Goal: Information Seeking & Learning: Learn about a topic

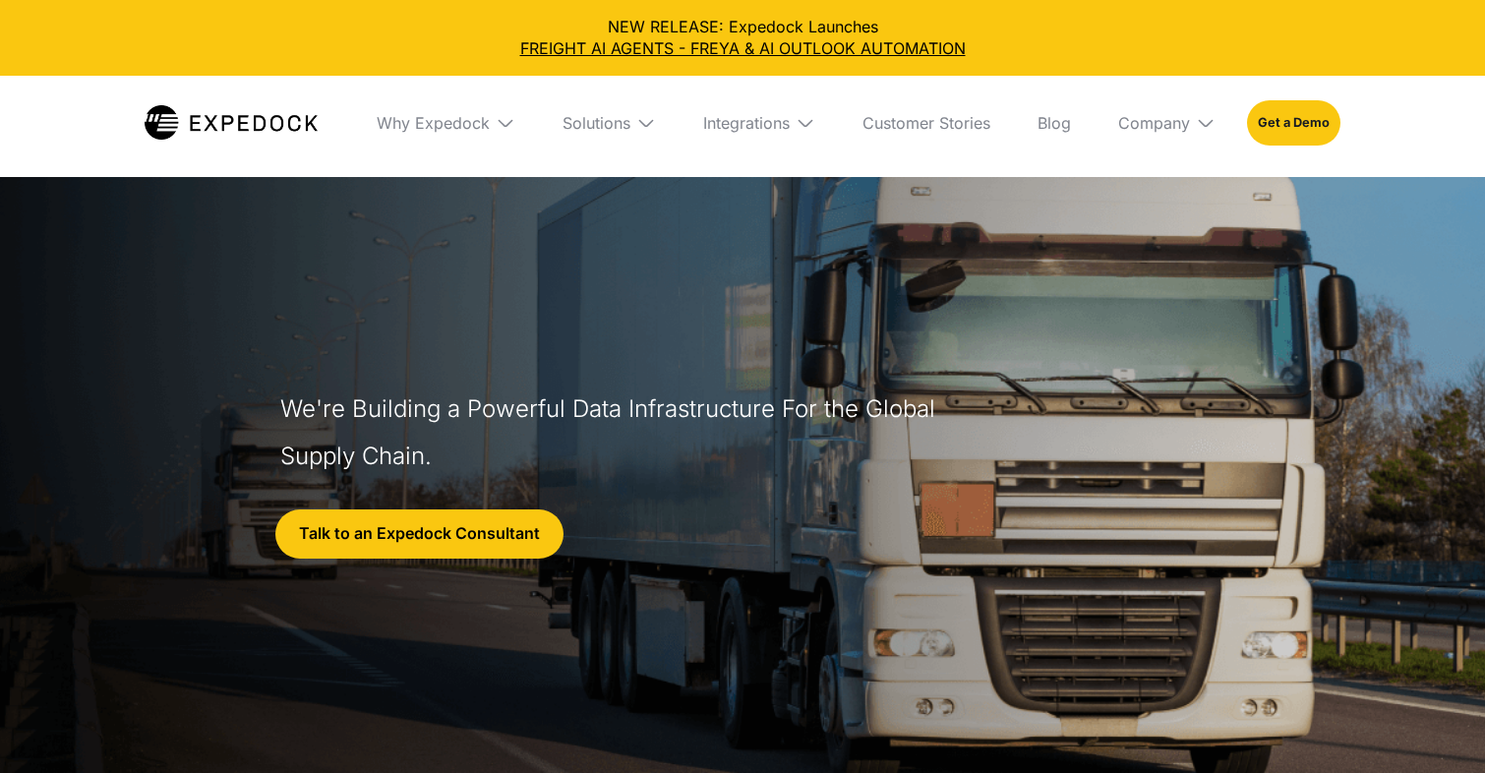
select select
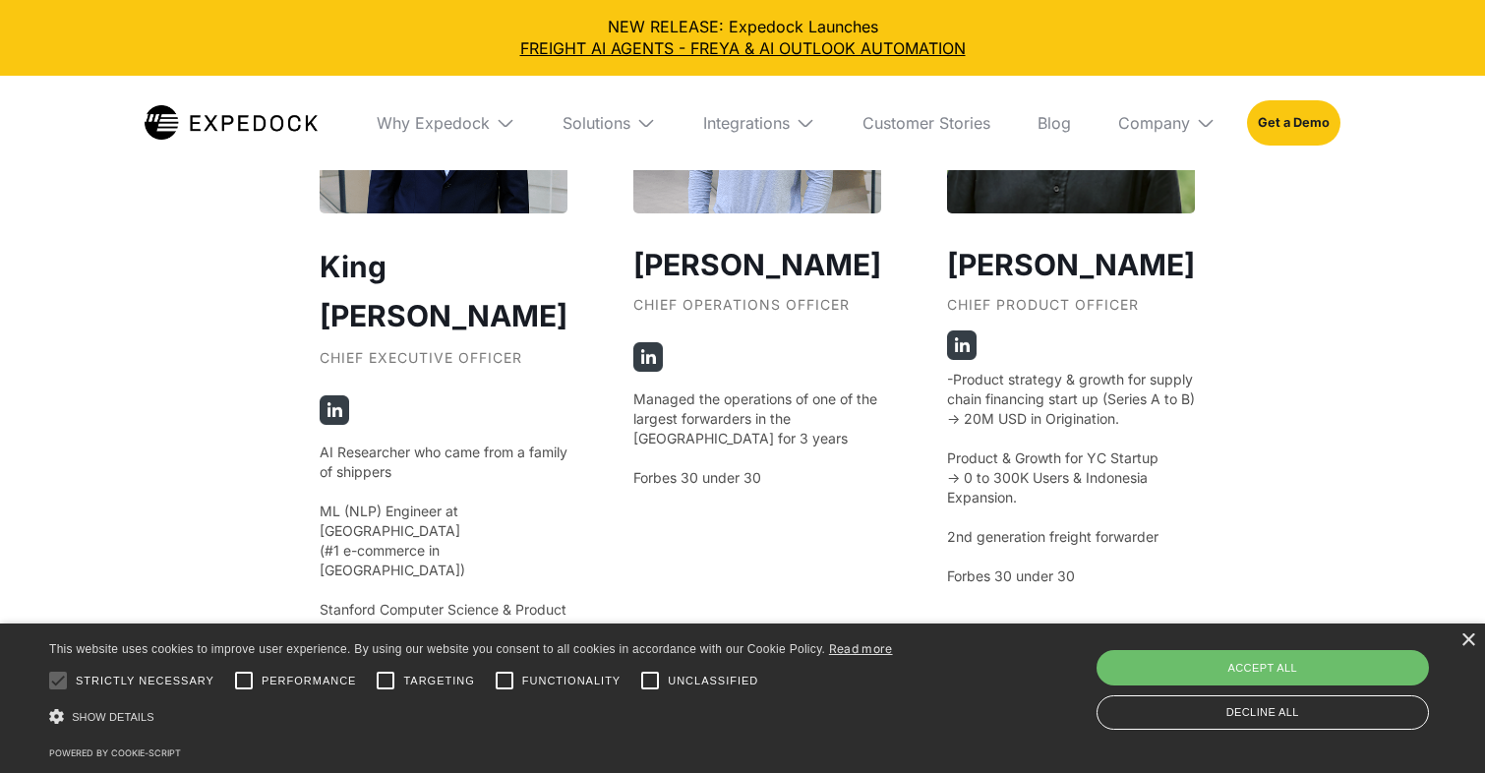
scroll to position [3784, 0]
click at [1471, 642] on div "×" at bounding box center [1468, 640] width 15 height 15
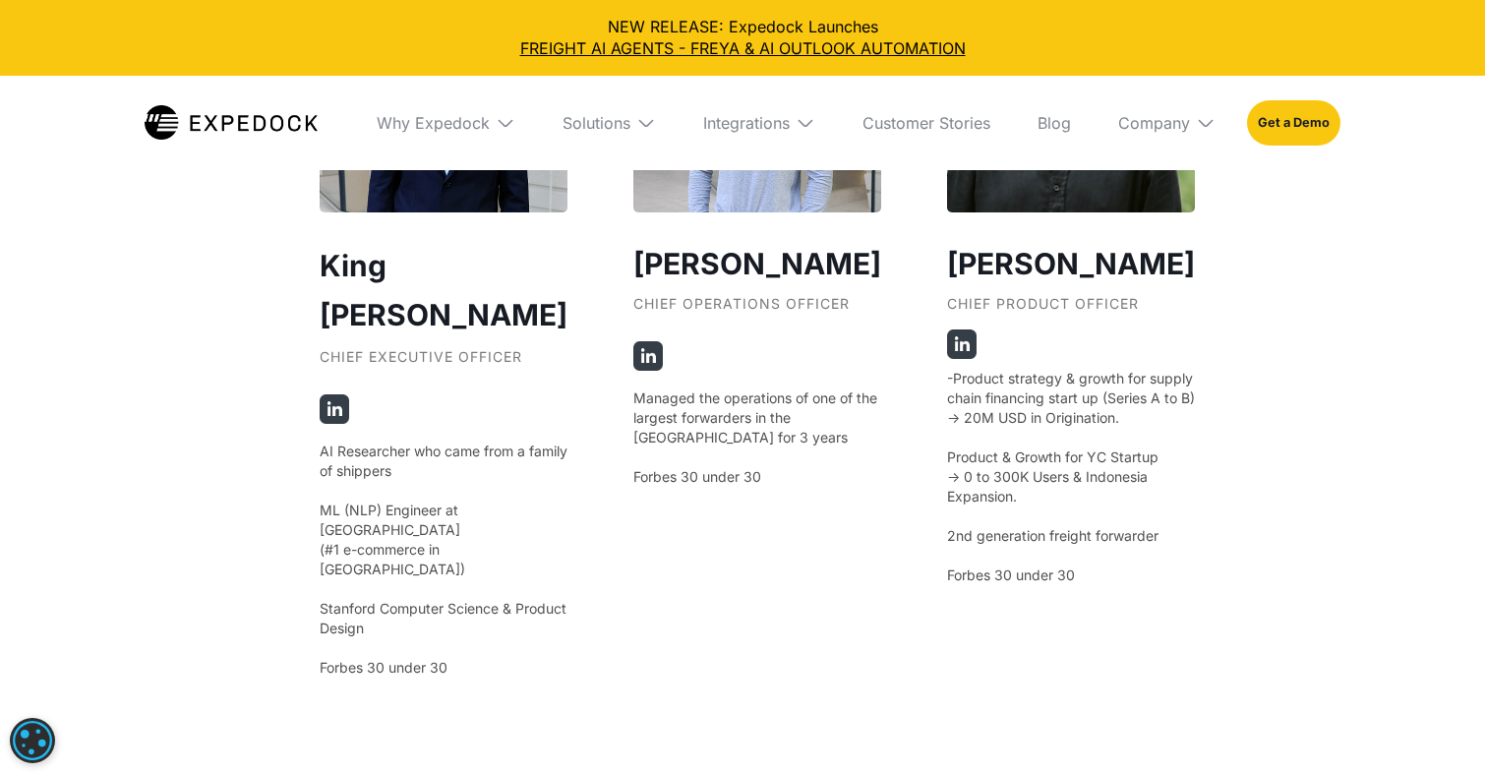
click at [1335, 489] on div "Our Founders ‍ King [PERSON_NAME] Chief Executive Officer AI Researcher who cam…" at bounding box center [742, 49] width 1485 height 2001
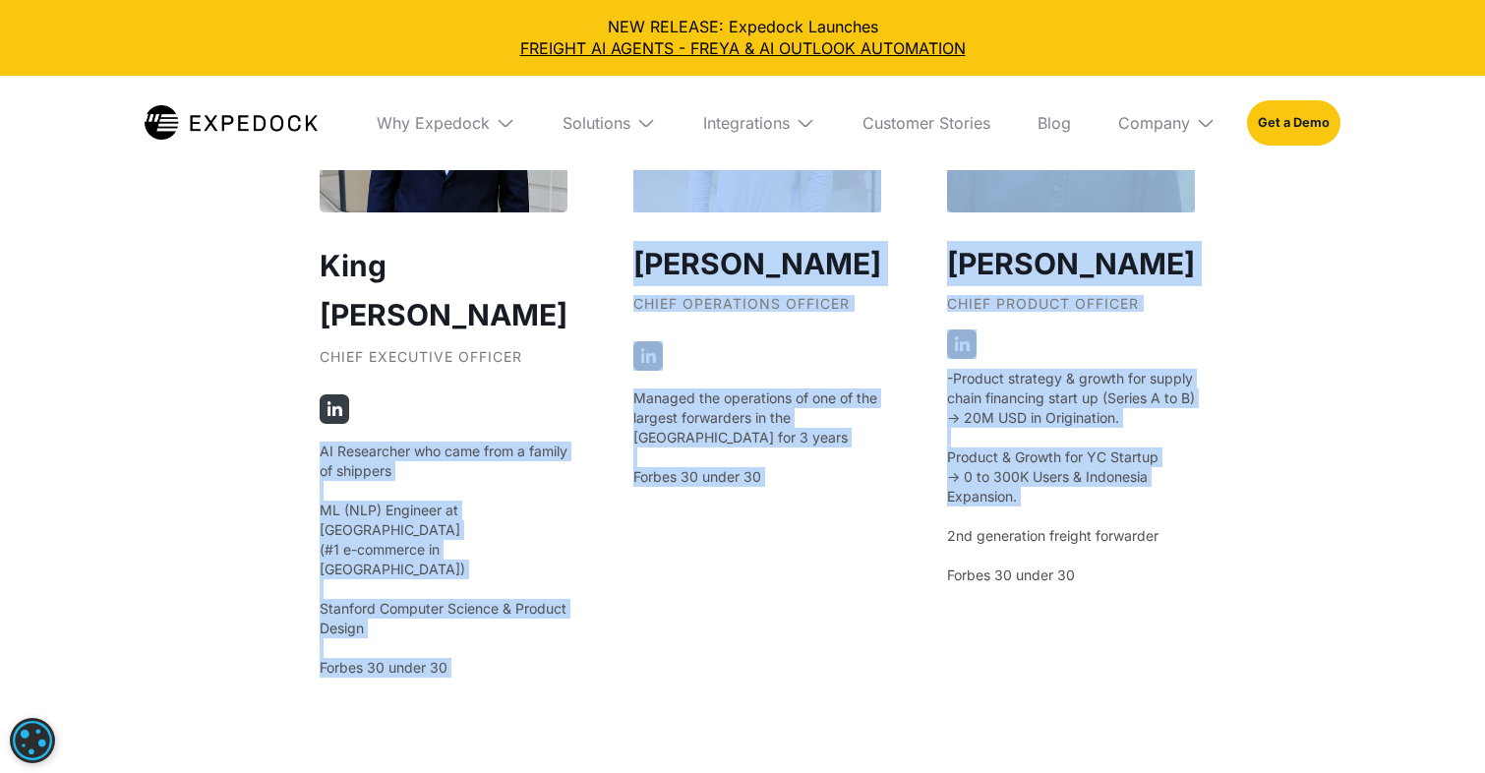
drag, startPoint x: 1335, startPoint y: 489, endPoint x: 477, endPoint y: 406, distance: 861.7
click at [477, 406] on div "Our Founders ‍ King [PERSON_NAME] Chief Executive Officer AI Researcher who cam…" at bounding box center [742, 49] width 1485 height 2001
click at [477, 442] on p "AI Researcher who came from a family of shippers ‍ ML (NLP) Engineer at [GEOGRA…" at bounding box center [444, 560] width 248 height 236
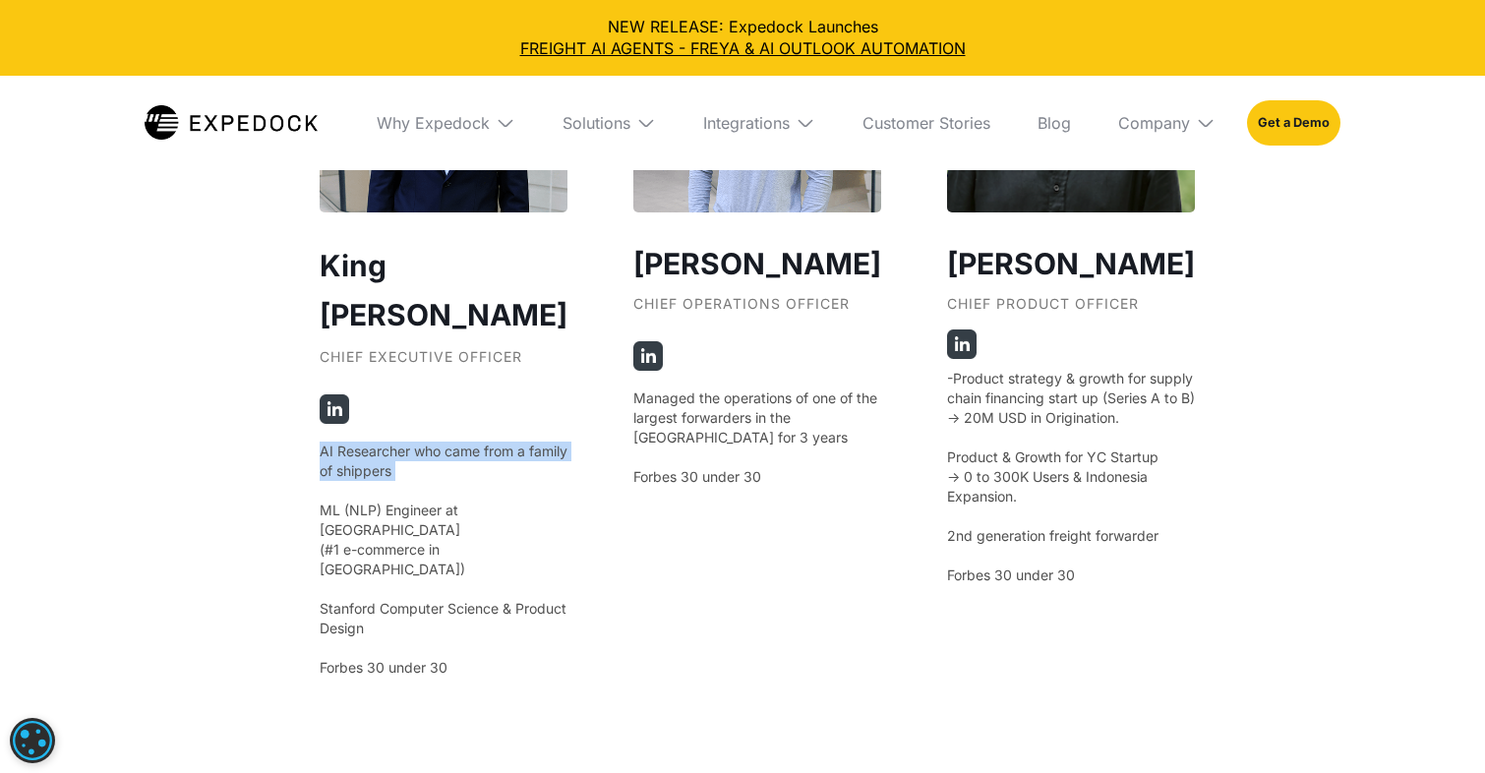
click at [477, 442] on p "AI Researcher who came from a family of shippers ‍ ML (NLP) Engineer at [GEOGRA…" at bounding box center [444, 560] width 248 height 236
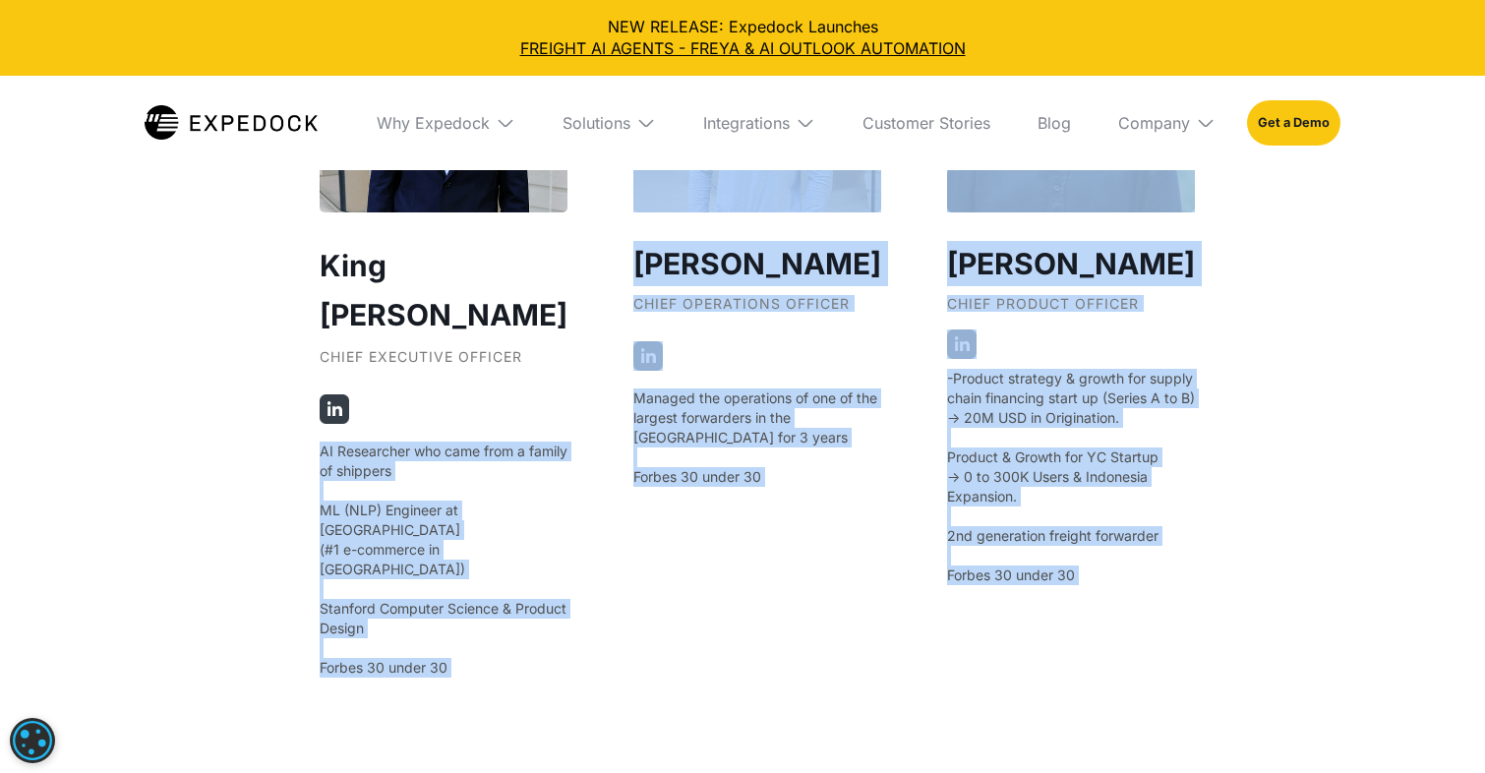
drag, startPoint x: 477, startPoint y: 406, endPoint x: 1107, endPoint y: 600, distance: 658.7
click at [1107, 600] on div "King [PERSON_NAME] Chief Executive Officer AI Researcher who came from a family…" at bounding box center [743, 479] width 846 height 1028
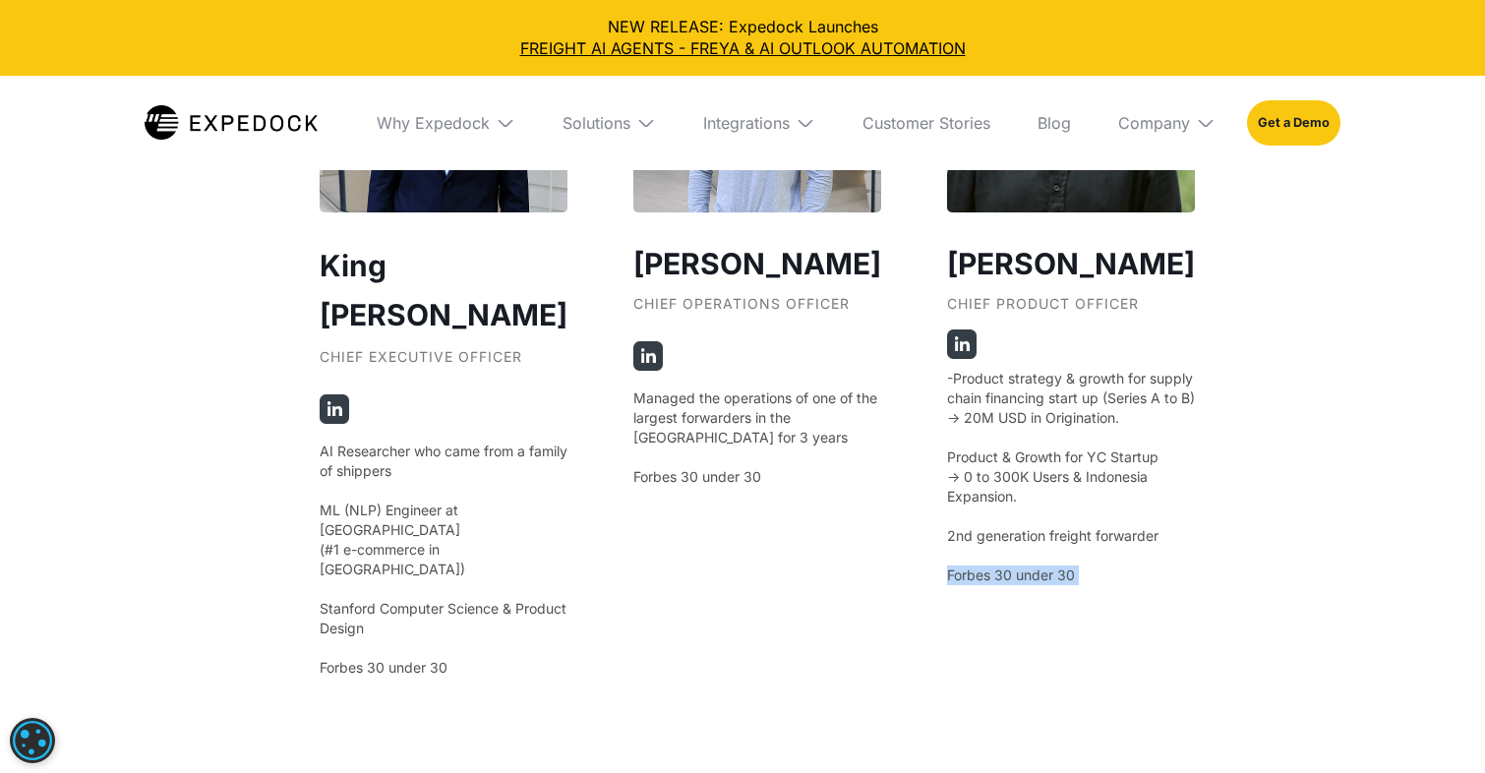
click at [1107, 600] on div "King [PERSON_NAME] Chief Executive Officer AI Researcher who came from a family…" at bounding box center [743, 479] width 846 height 1028
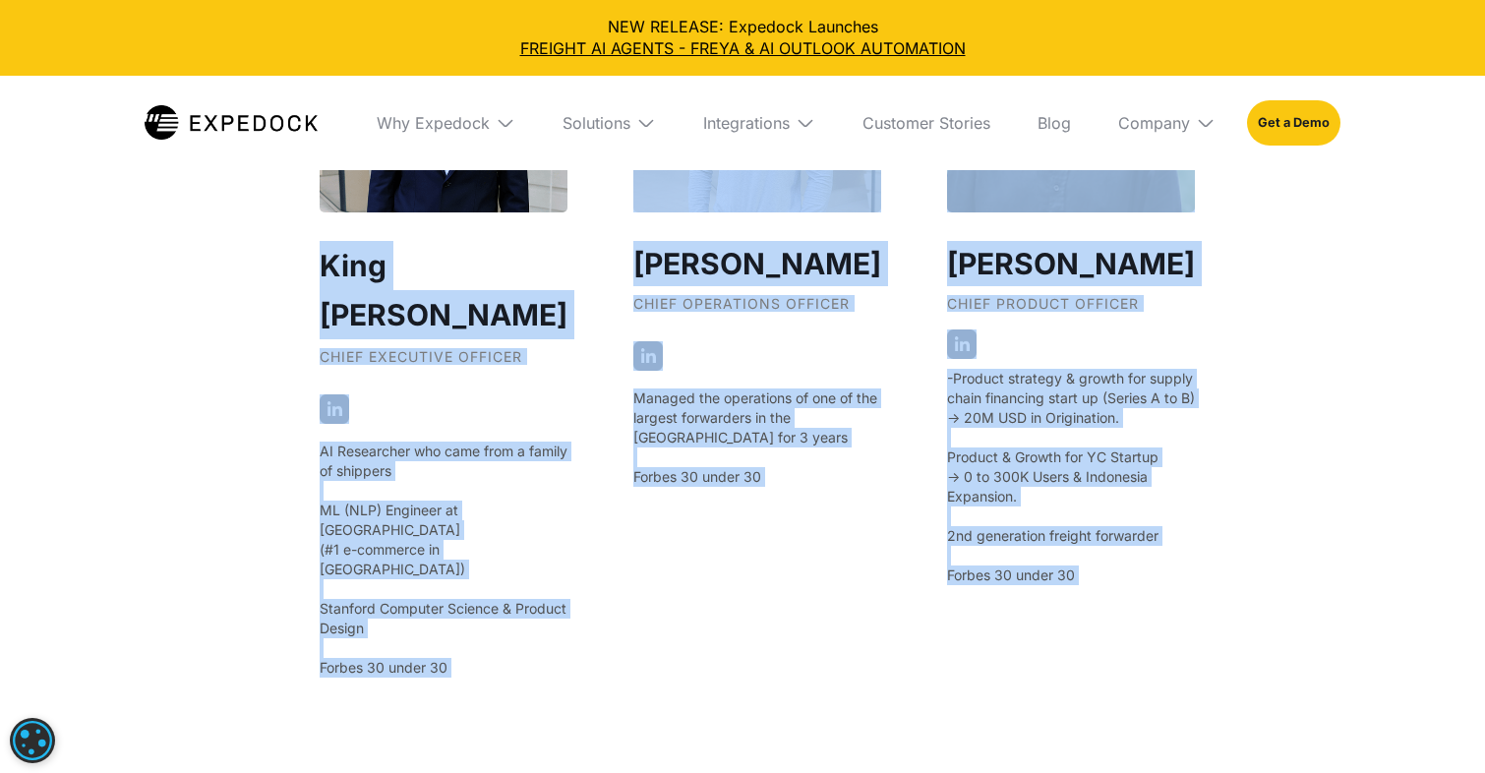
drag, startPoint x: 1107, startPoint y: 600, endPoint x: 380, endPoint y: 273, distance: 796.9
click at [380, 273] on div "King [PERSON_NAME] Chief Executive Officer AI Researcher who came from a family…" at bounding box center [743, 479] width 846 height 1028
click at [380, 273] on h2 "King [PERSON_NAME]" at bounding box center [444, 290] width 248 height 98
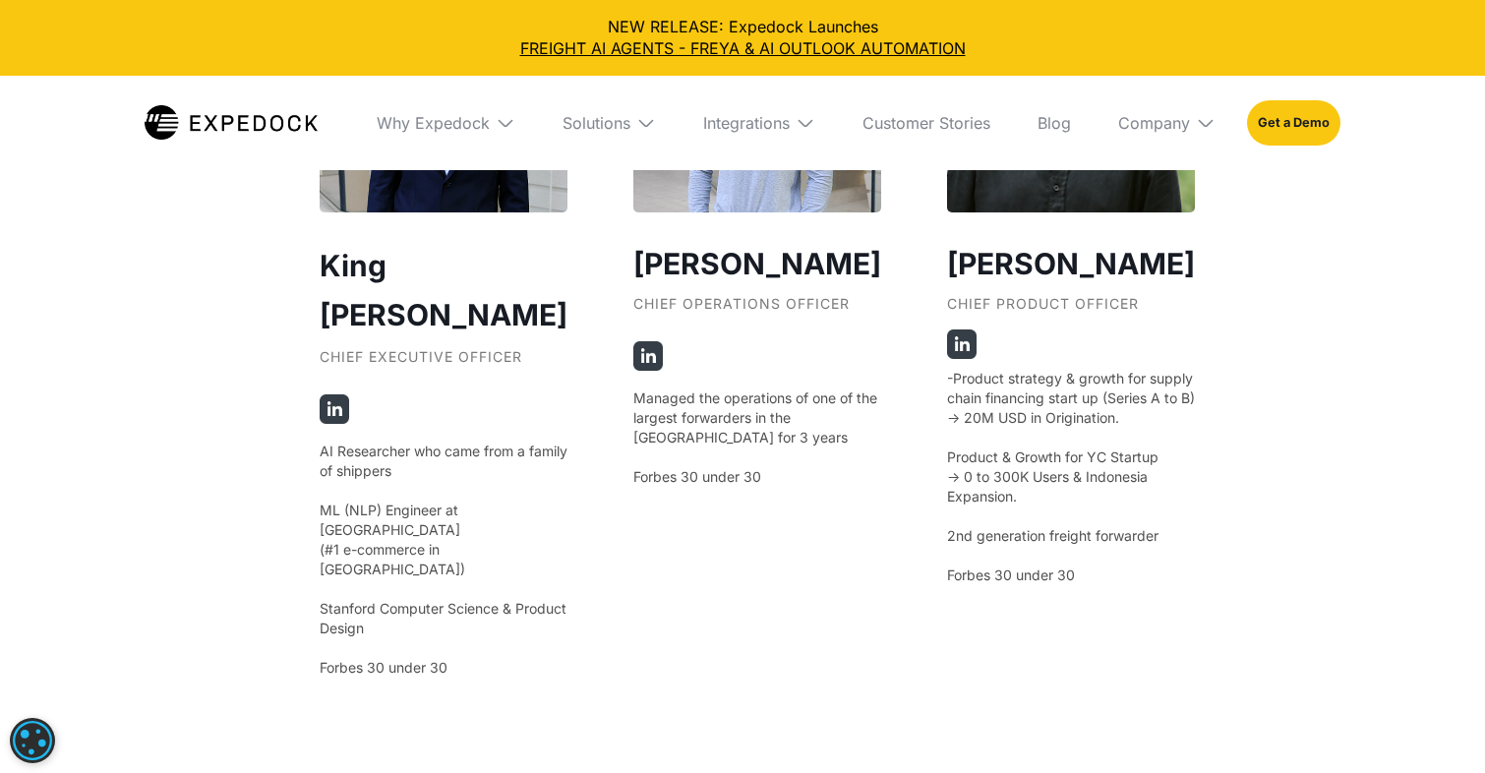
click at [380, 273] on h2 "King [PERSON_NAME]" at bounding box center [444, 290] width 248 height 98
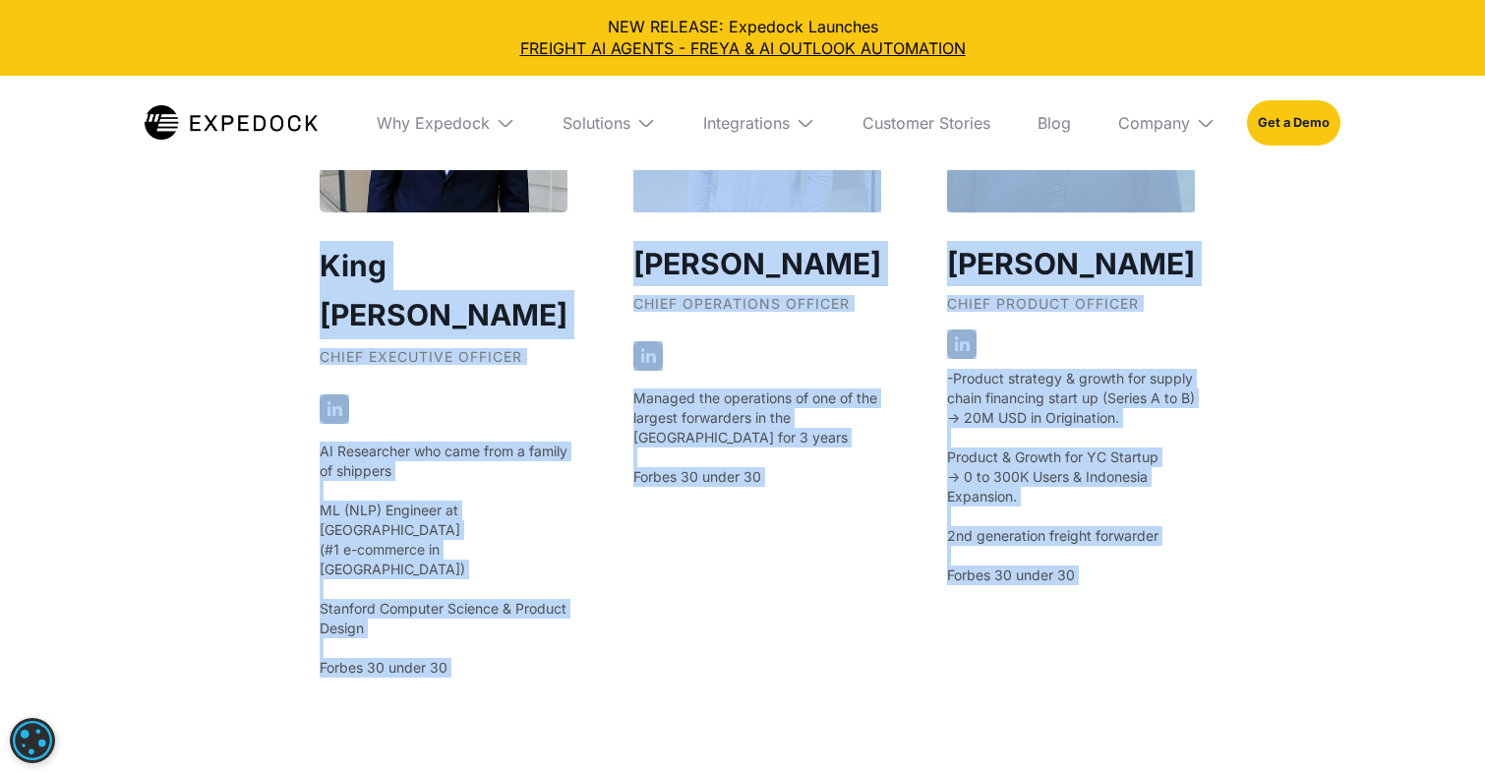
drag, startPoint x: 380, startPoint y: 273, endPoint x: 1089, endPoint y: 657, distance: 806.3
click at [1089, 657] on div "King [PERSON_NAME] Chief Executive Officer AI Researcher who came from a family…" at bounding box center [743, 479] width 846 height 1028
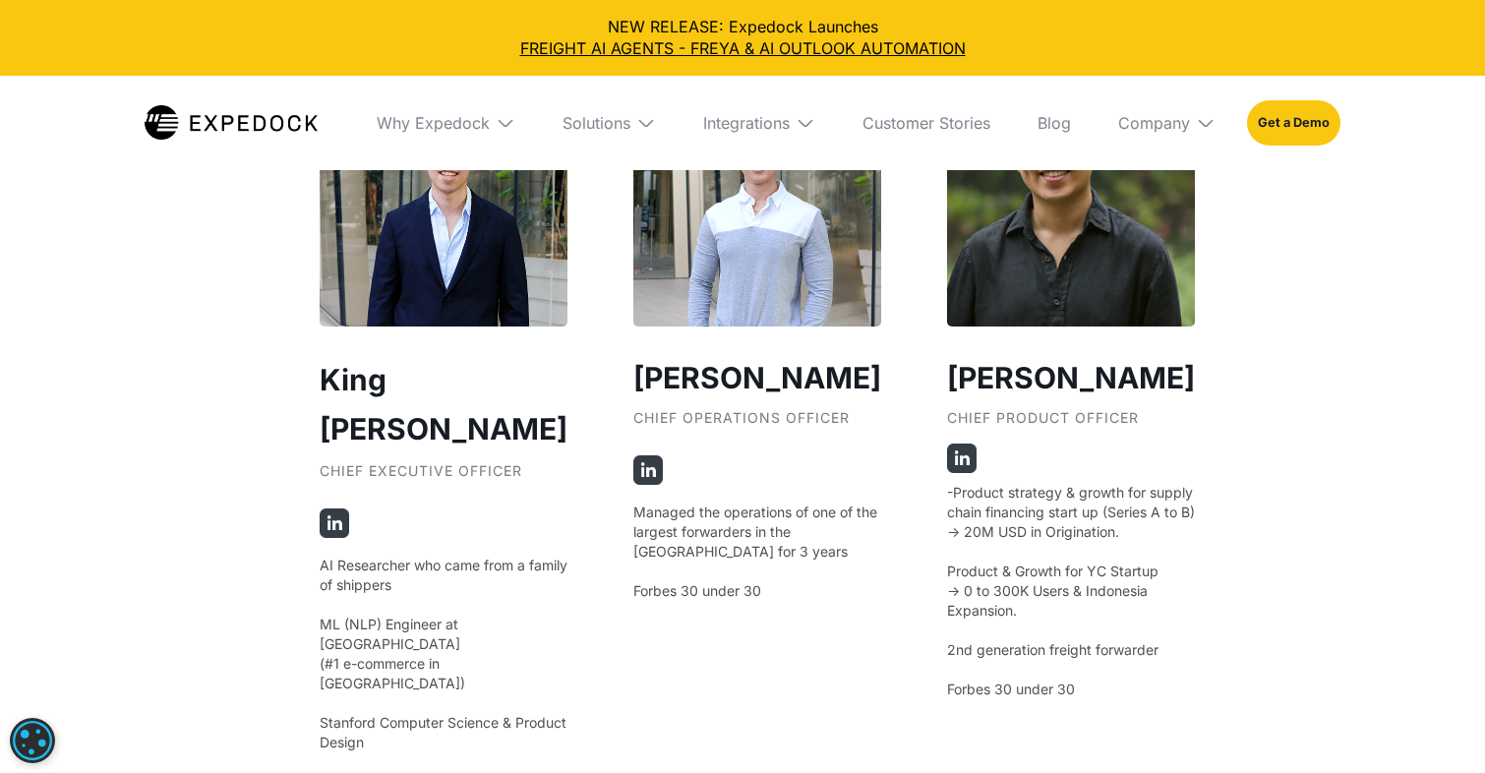
scroll to position [3666, 0]
